Goal: Task Accomplishment & Management: Manage account settings

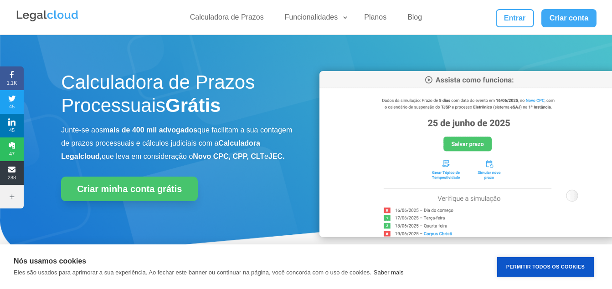
click at [413, 225] on img at bounding box center [468, 154] width 296 height 166
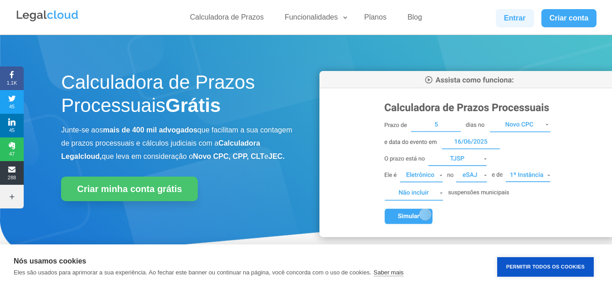
click at [517, 11] on link "Entrar" at bounding box center [515, 18] width 38 height 18
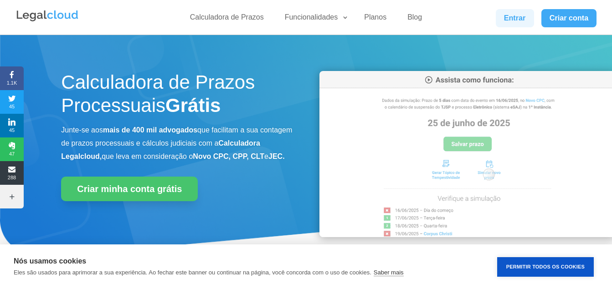
click at [511, 22] on link "Entrar" at bounding box center [515, 18] width 38 height 18
